Goal: Information Seeking & Learning: Stay updated

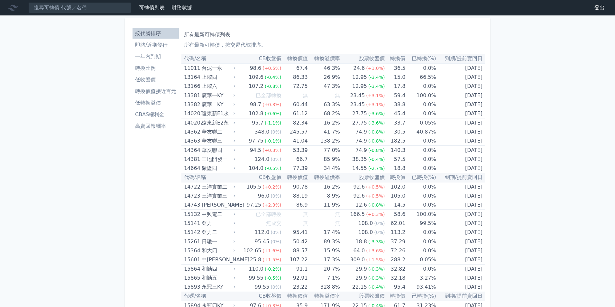
click at [156, 46] on li "即將/近期發行" at bounding box center [156, 45] width 46 height 8
